Goal: Task Accomplishment & Management: Manage account settings

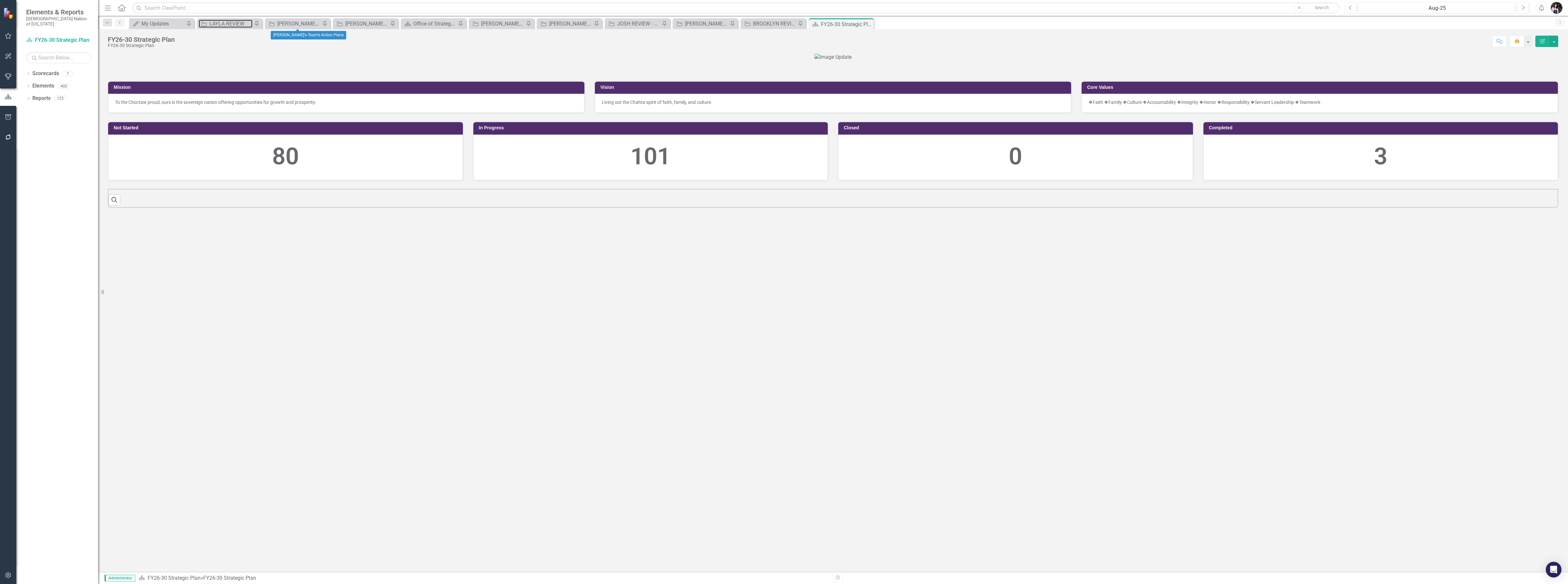
click at [226, 24] on div "LAYLA REVIEW" at bounding box center [231, 23] width 43 height 8
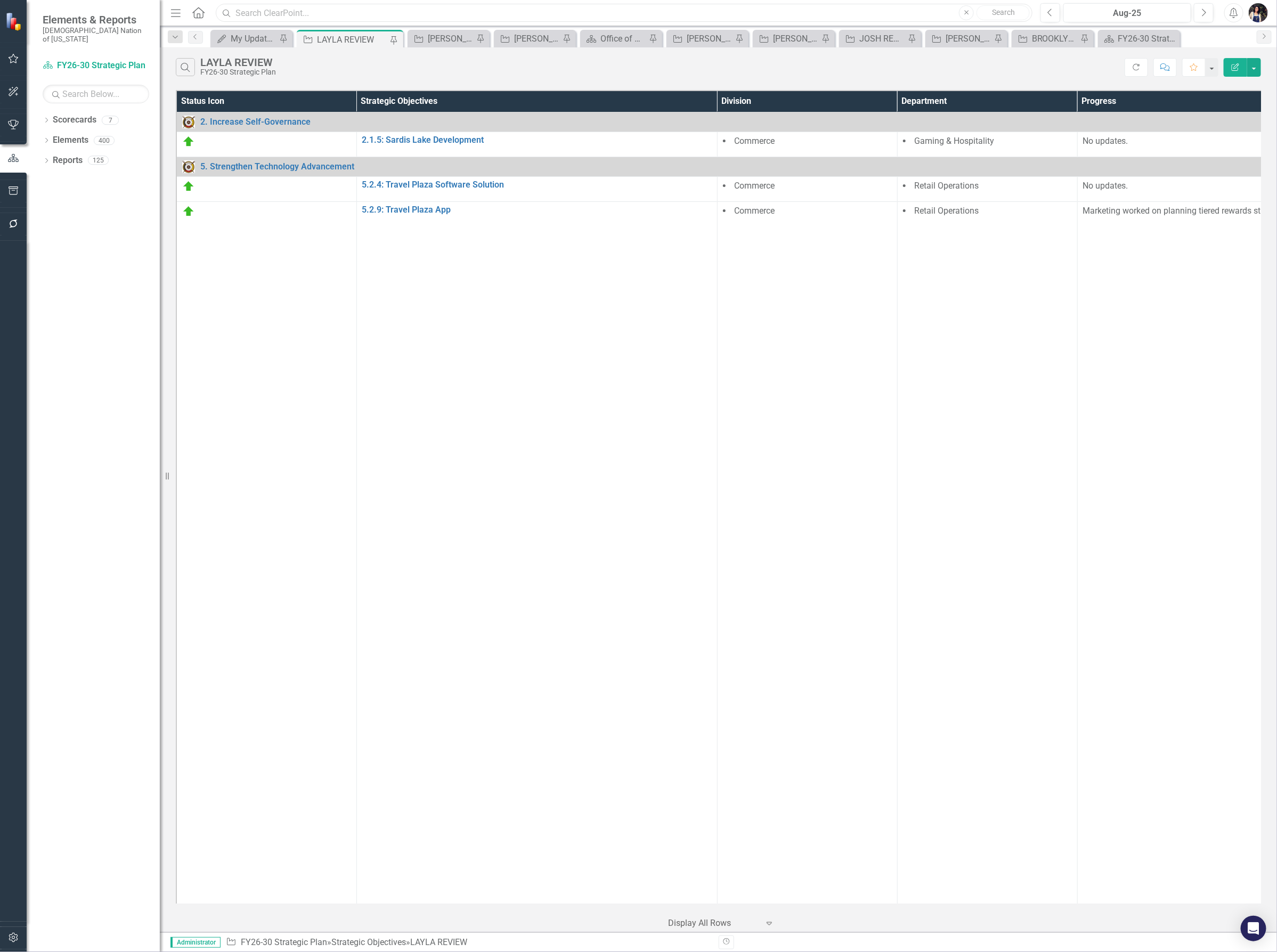
click at [358, 17] on input "text" at bounding box center [624, 13] width 817 height 19
click at [64, 117] on link "Scorecards" at bounding box center [74, 120] width 44 height 12
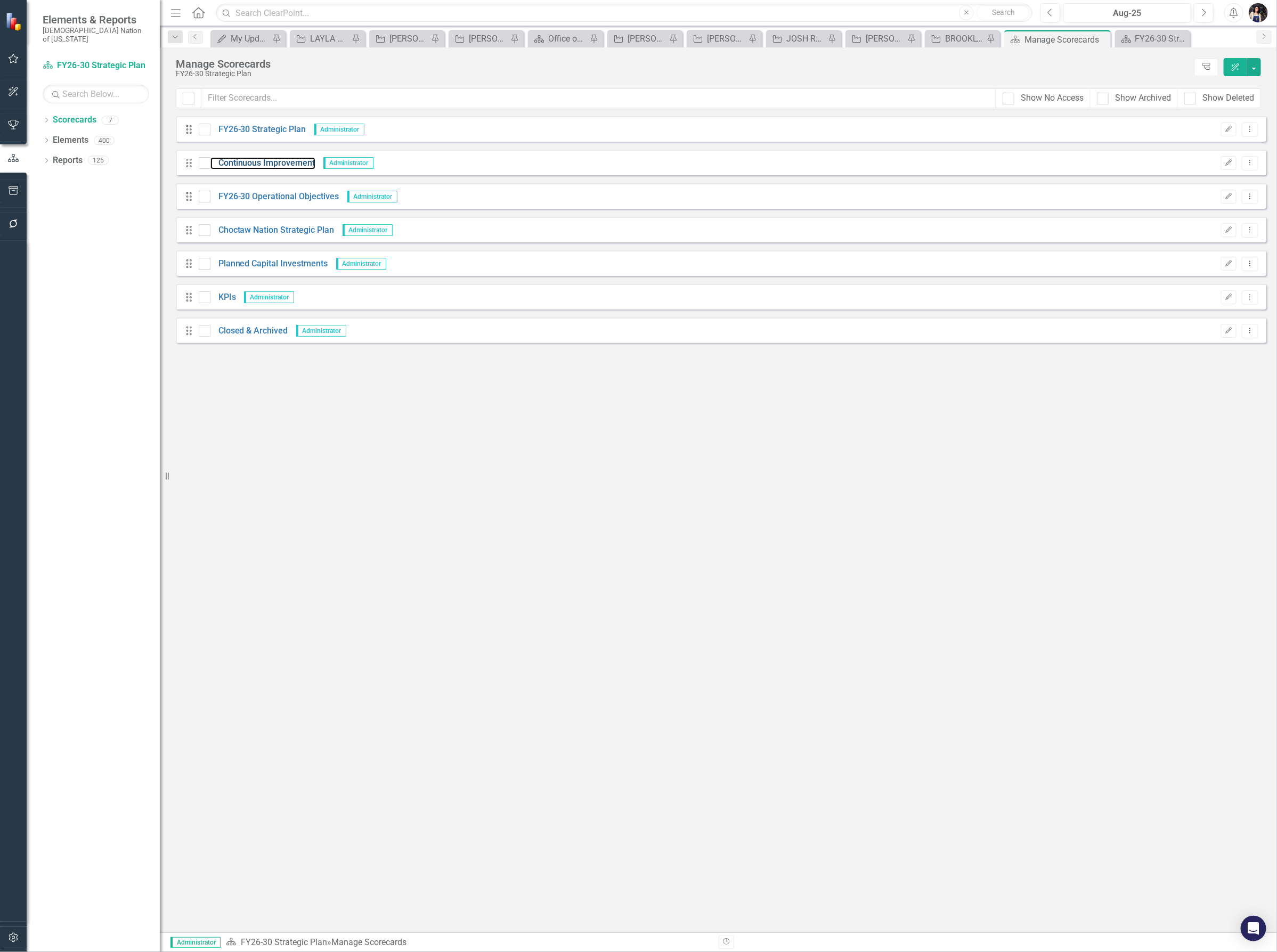
click at [294, 159] on link "Continuous Improvement" at bounding box center [263, 163] width 105 height 12
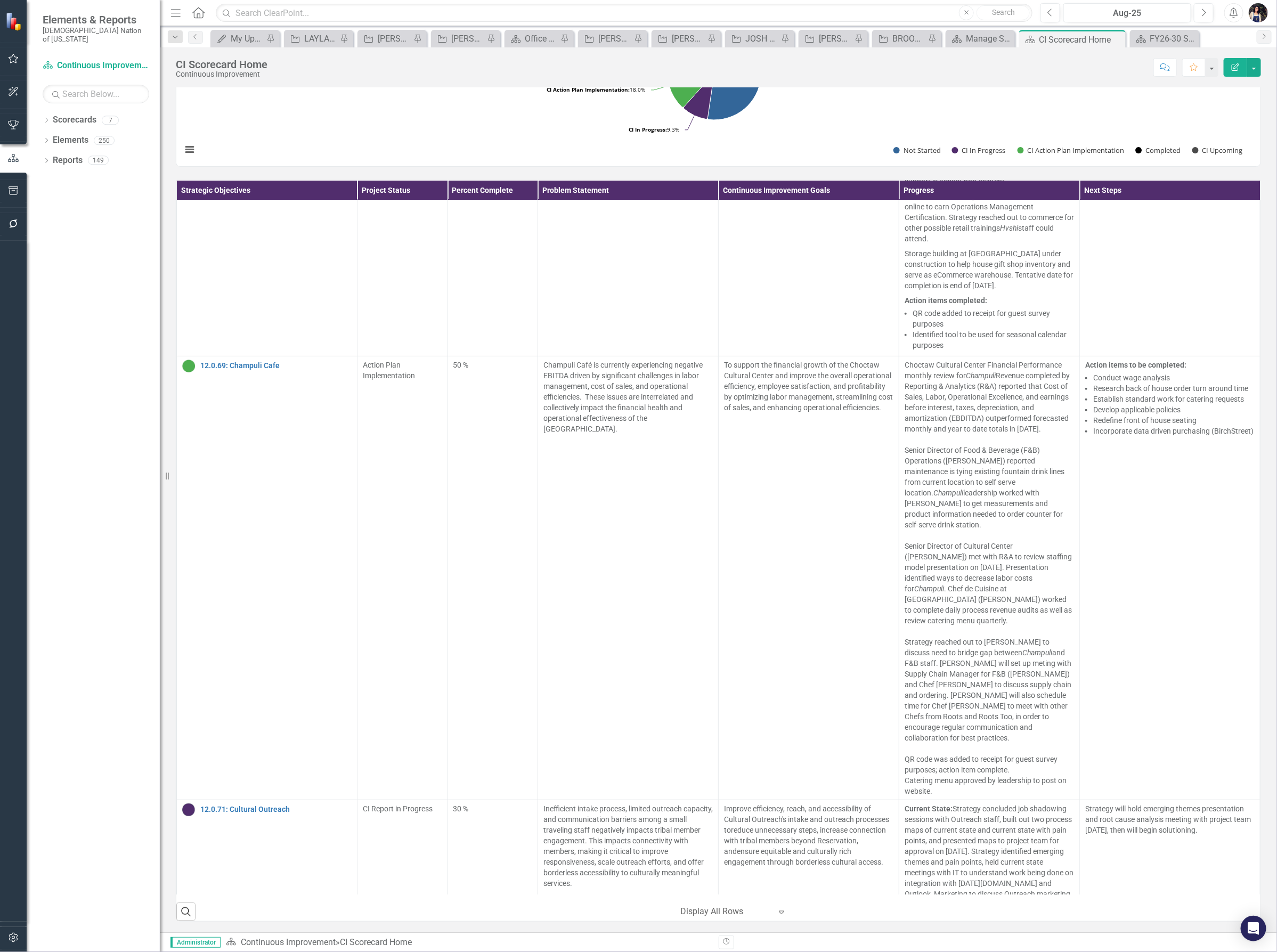
scroll to position [5328, 0]
click at [271, 368] on link "12.0.69: Champuli Cafe" at bounding box center [276, 364] width 151 height 8
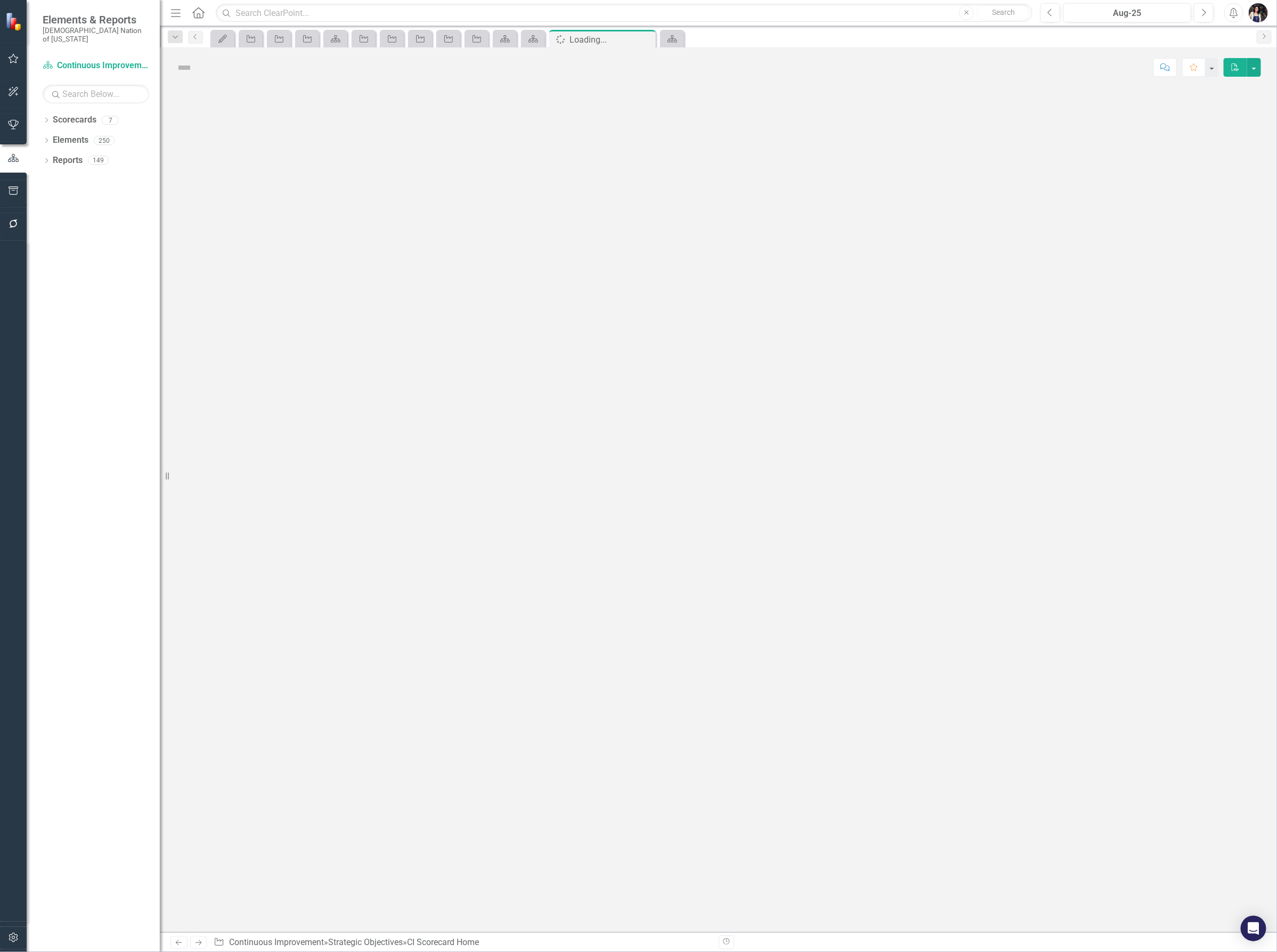
click at [173, 11] on icon "Menu" at bounding box center [176, 12] width 14 height 11
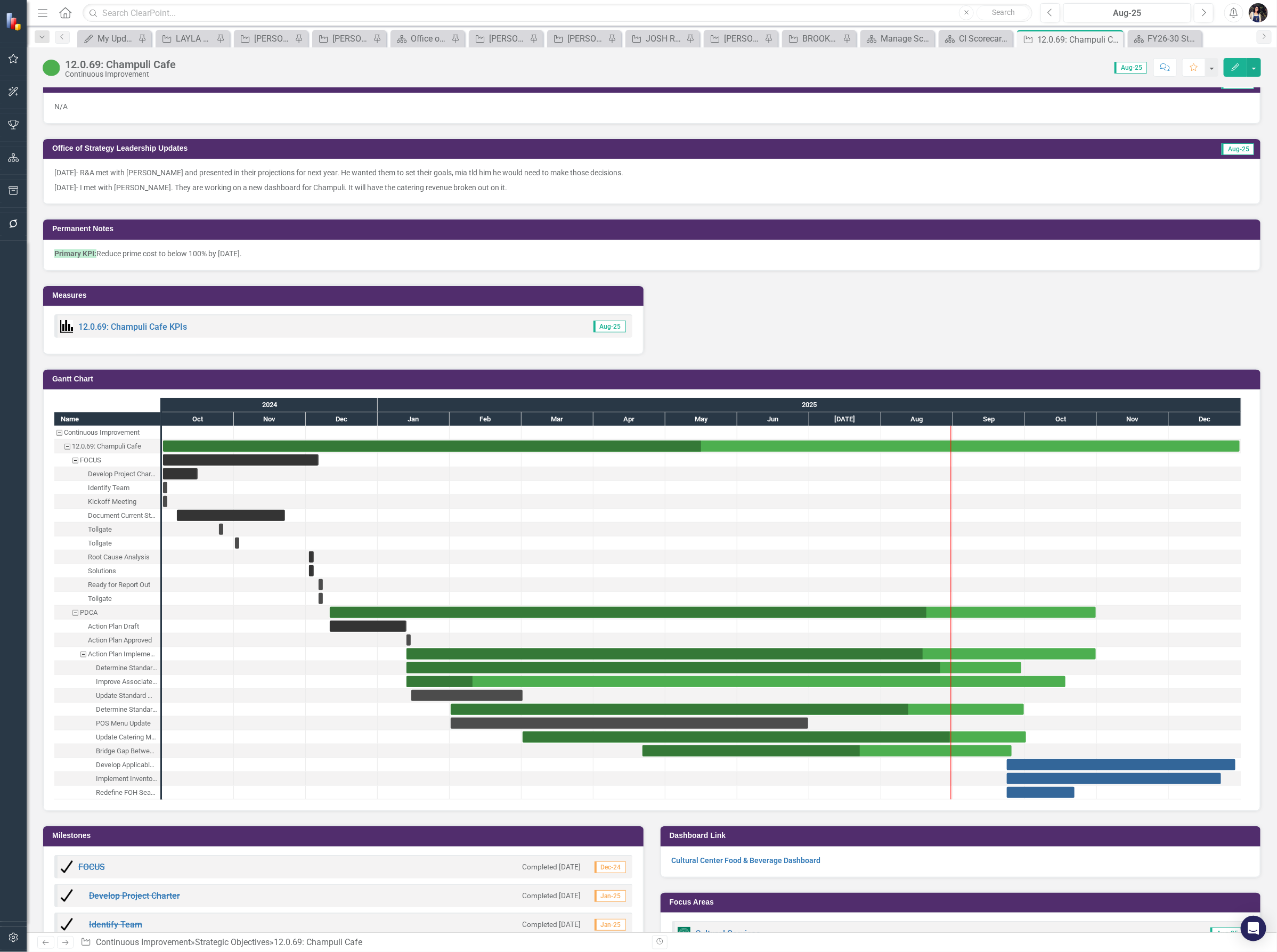
scroll to position [1132, 0]
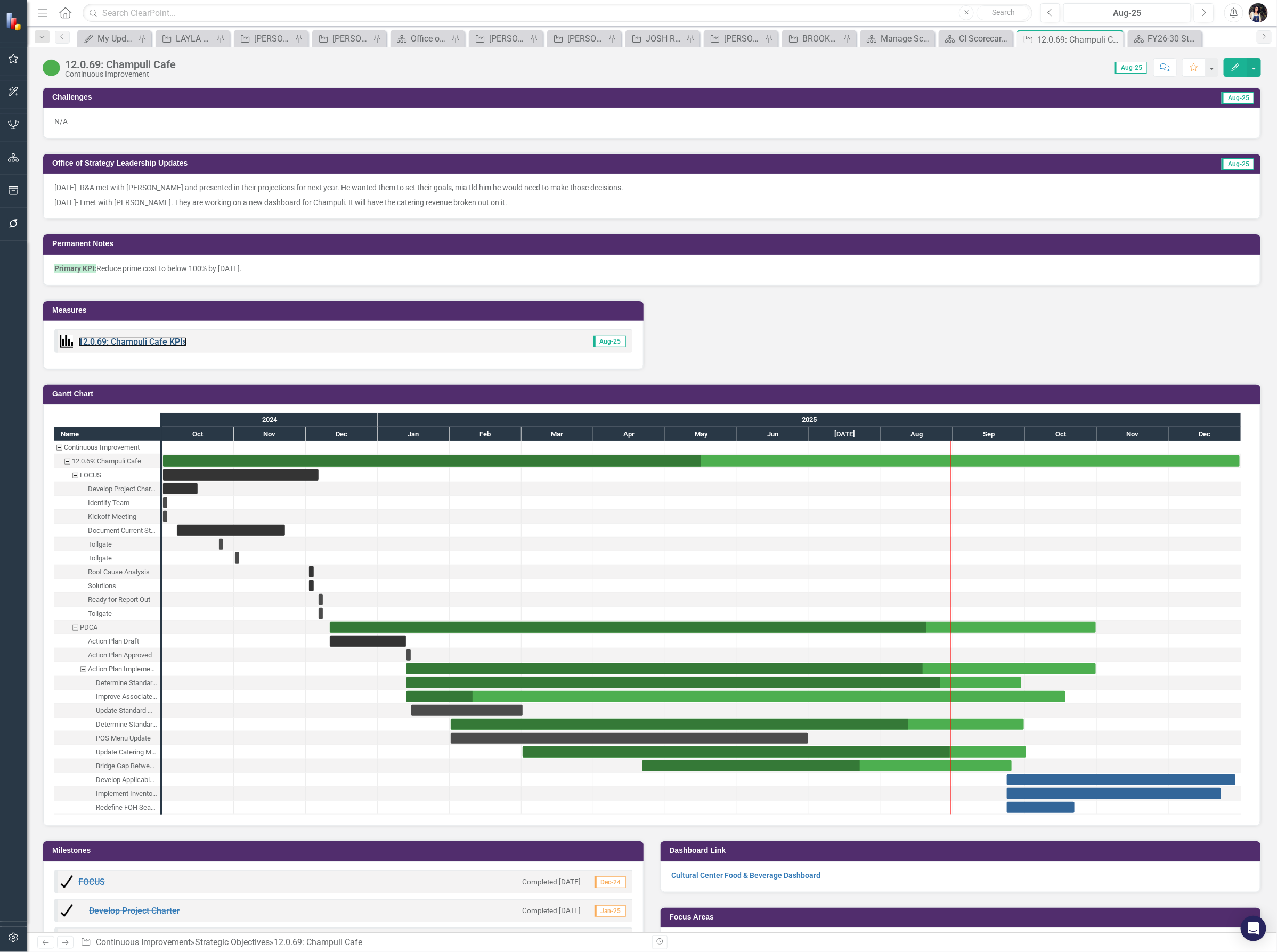
click at [140, 341] on link "12.0.69: Champuli Cafe KPIs" at bounding box center [132, 341] width 108 height 10
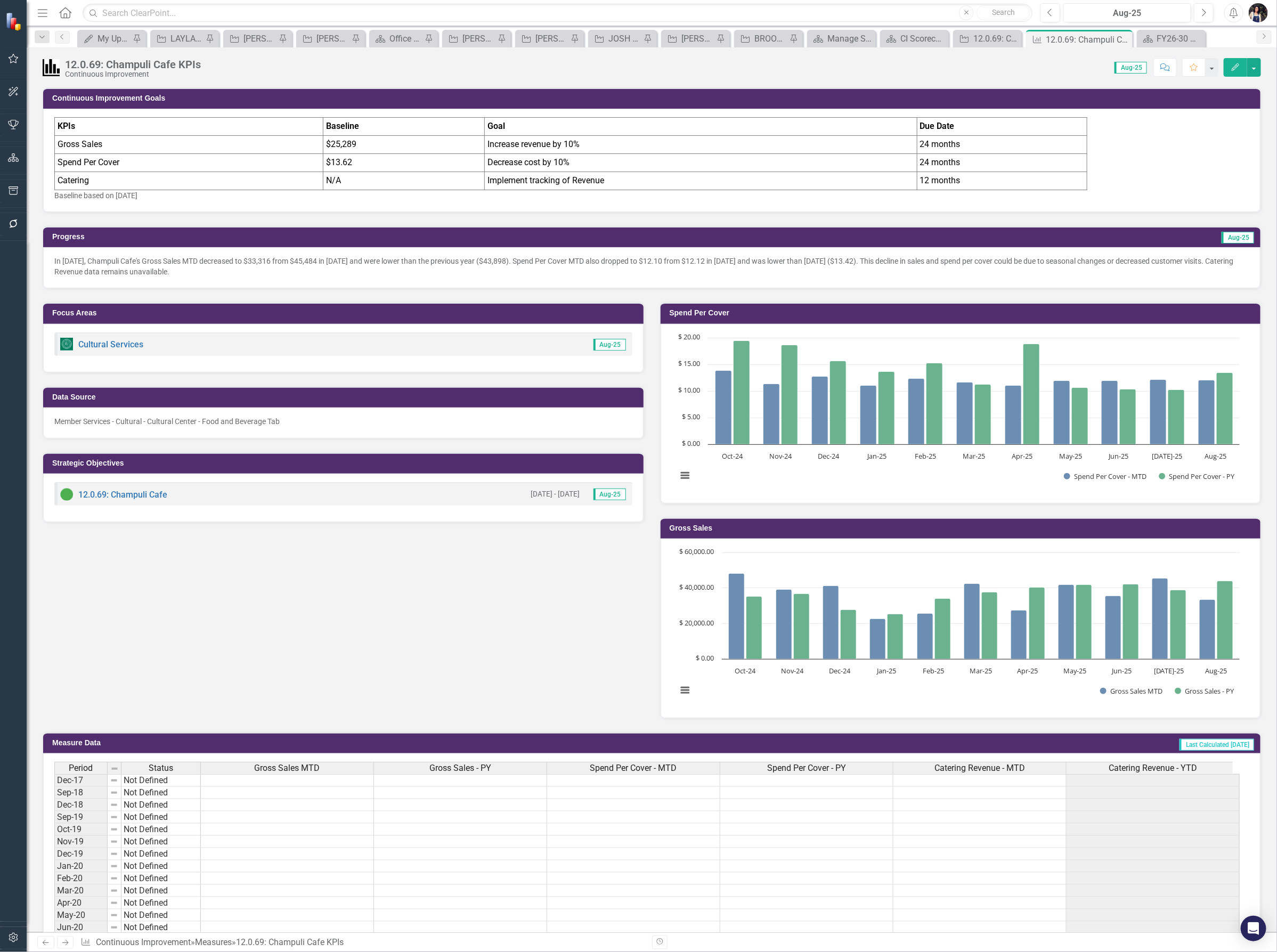
click at [1144, 159] on div "KPIs Baseline Goal Due Date Gross Sales $25,289 Increase revenue by 10% 24 mont…" at bounding box center [652, 159] width 1196 height 83
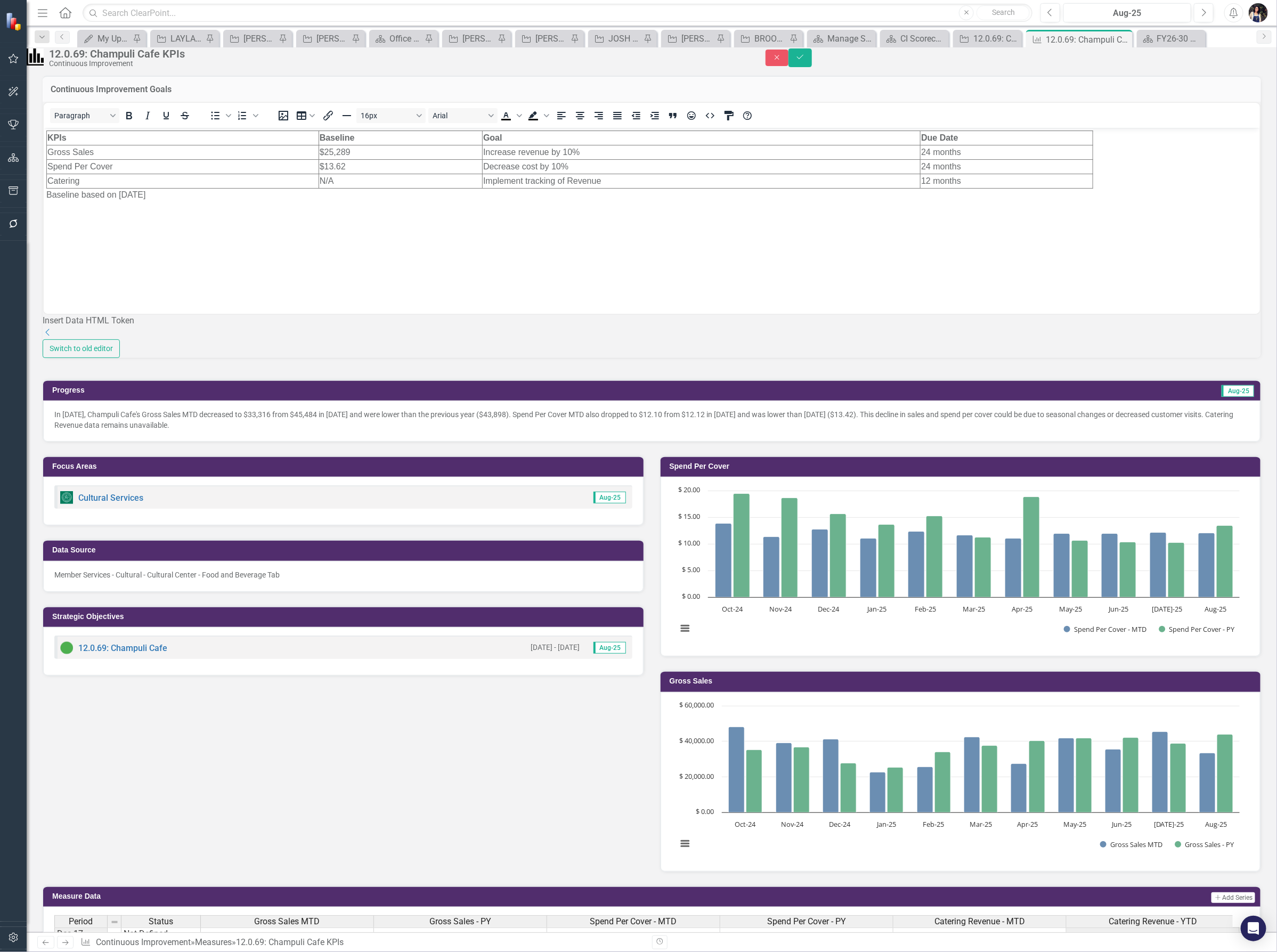
click at [982, 185] on td "12 months" at bounding box center [1007, 181] width 173 height 14
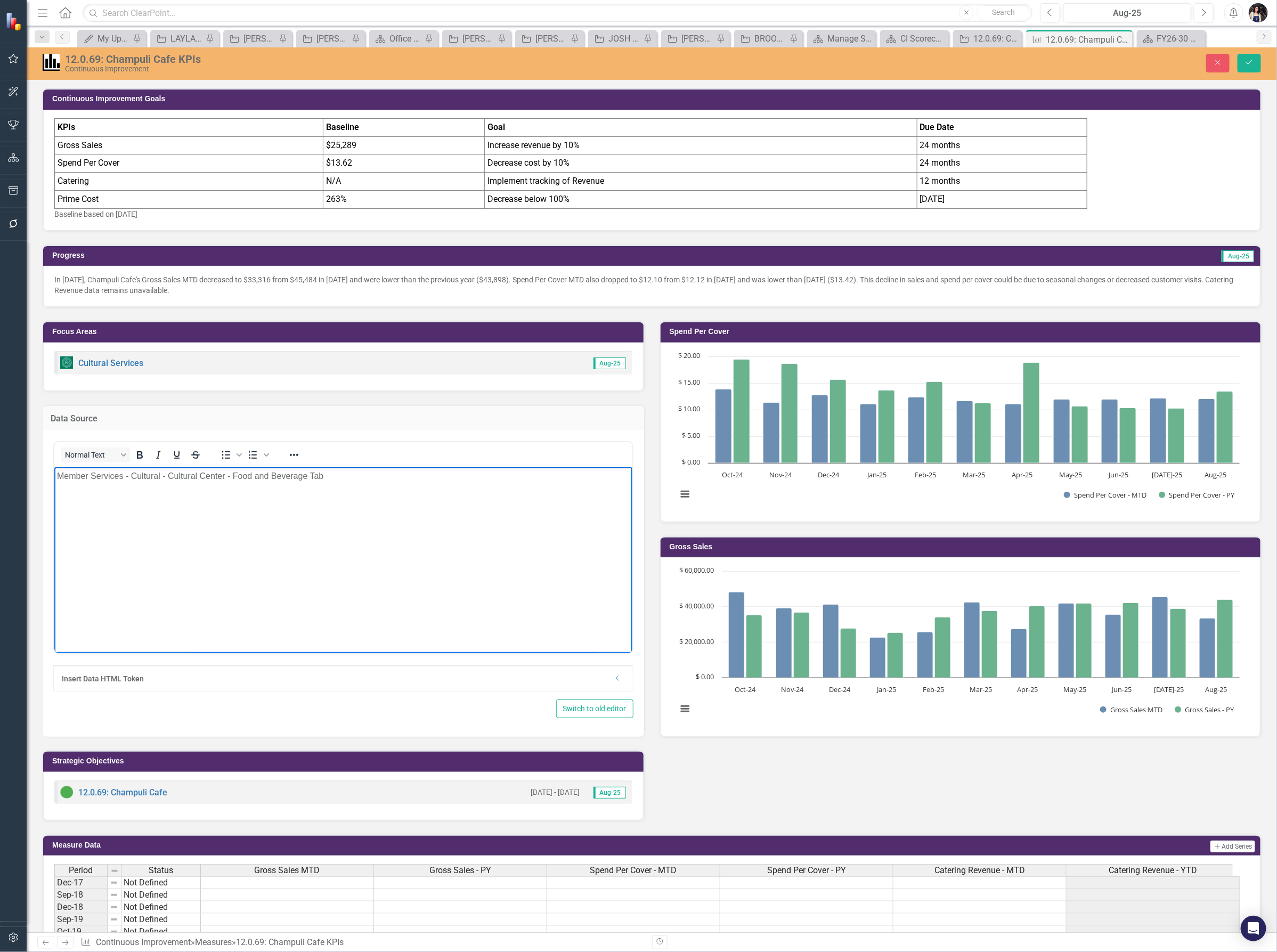
click at [376, 563] on body "Member Services - Cultural - Cultural Center - Food and Beverage Tab" at bounding box center [343, 547] width 578 height 160
click at [1256, 65] on button "Save" at bounding box center [1250, 63] width 24 height 19
